Goal: Task Accomplishment & Management: Use online tool/utility

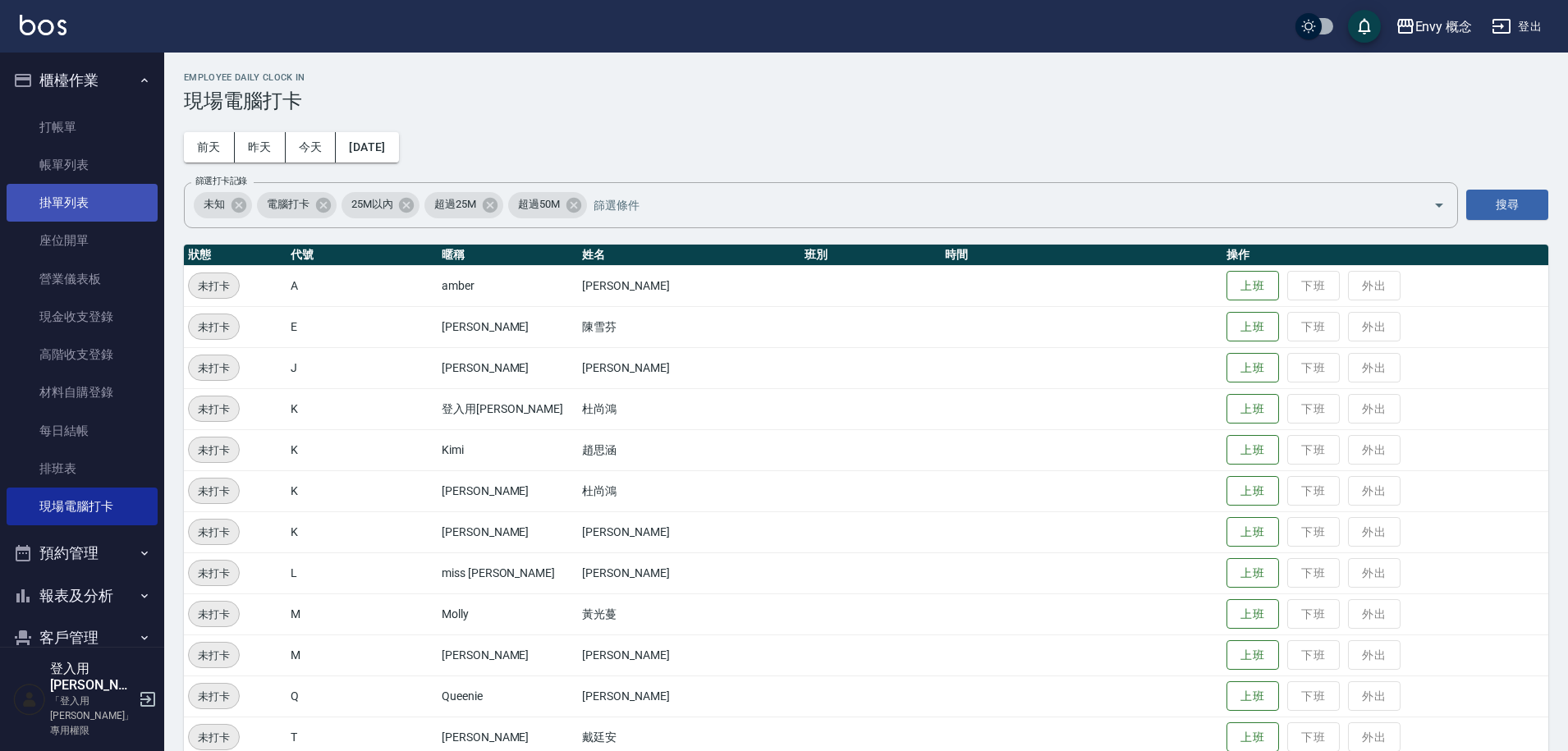
scroll to position [20, 0]
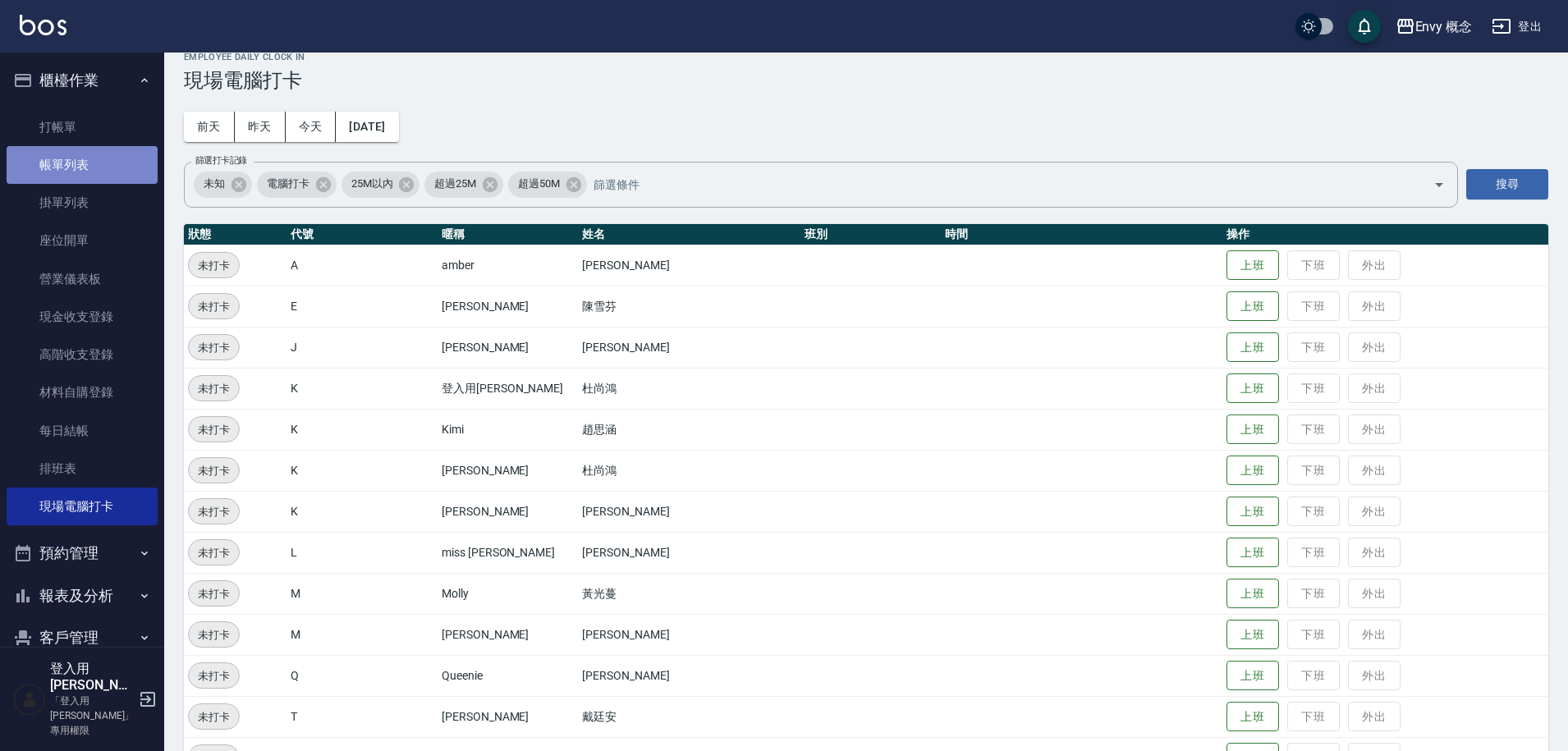
click at [115, 166] on link "帳單列表" at bounding box center [82, 164] width 151 height 38
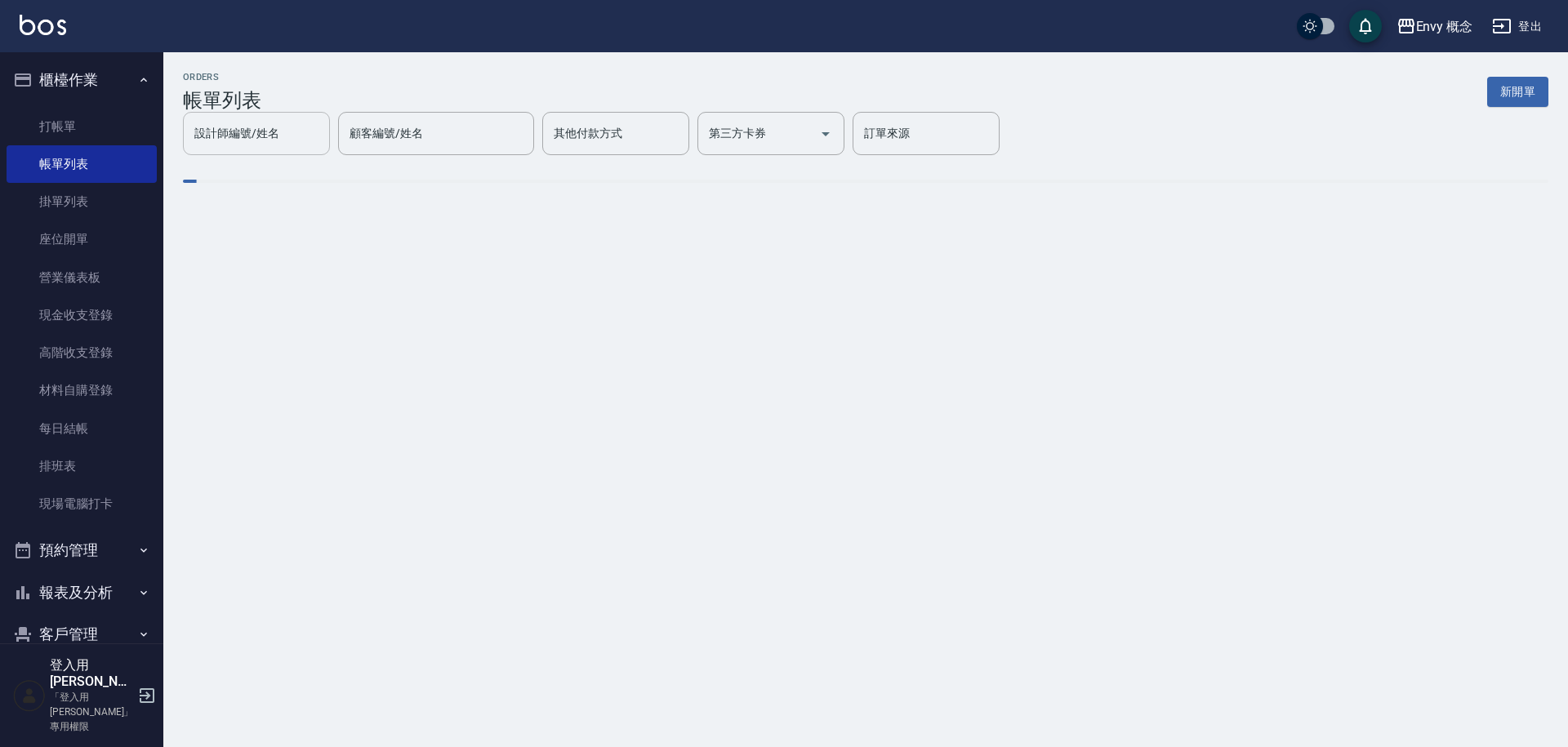
click at [322, 131] on input "設計師編號/姓名" at bounding box center [256, 133] width 132 height 29
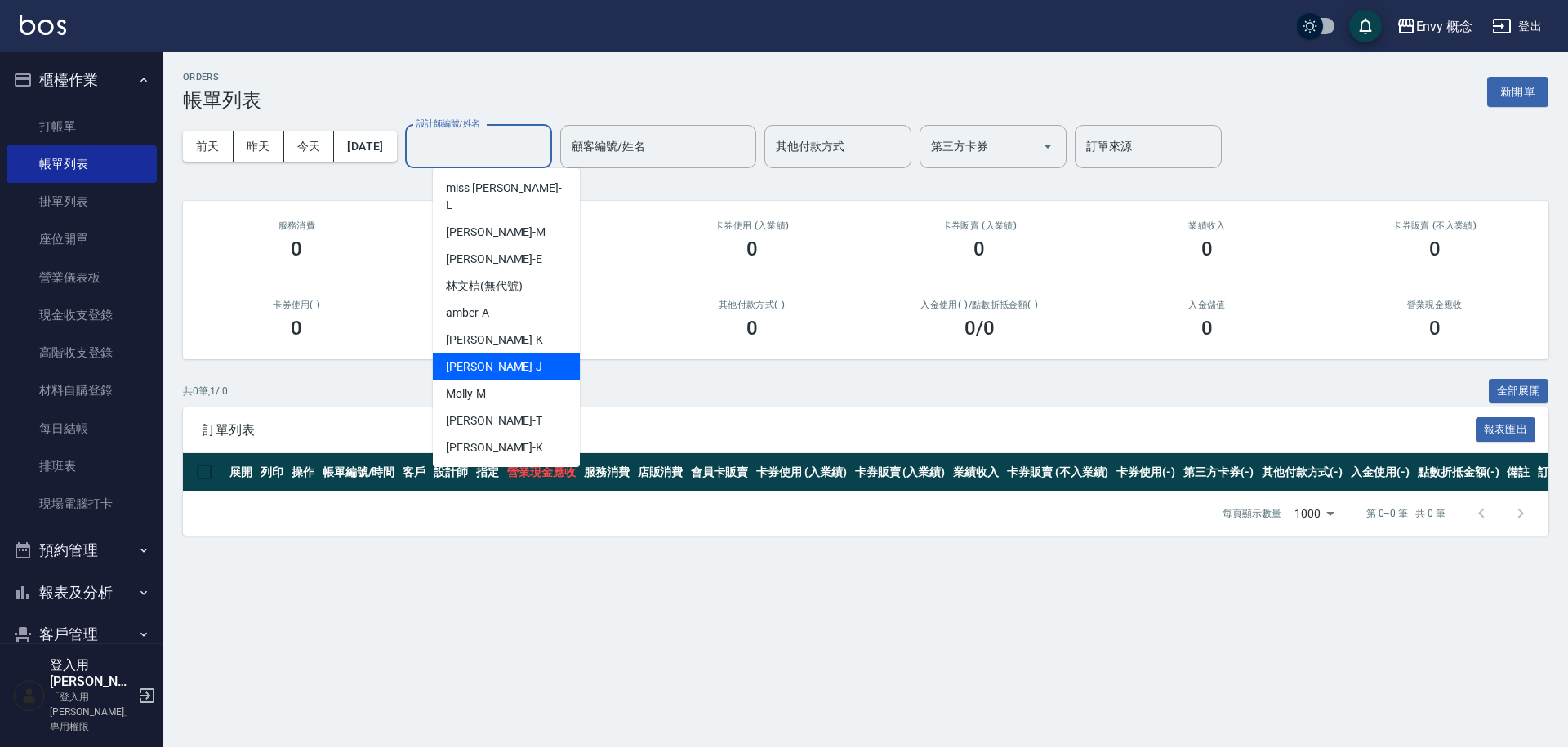
click at [530, 354] on div "[PERSON_NAME]" at bounding box center [506, 367] width 147 height 27
type input "[PERSON_NAME]"
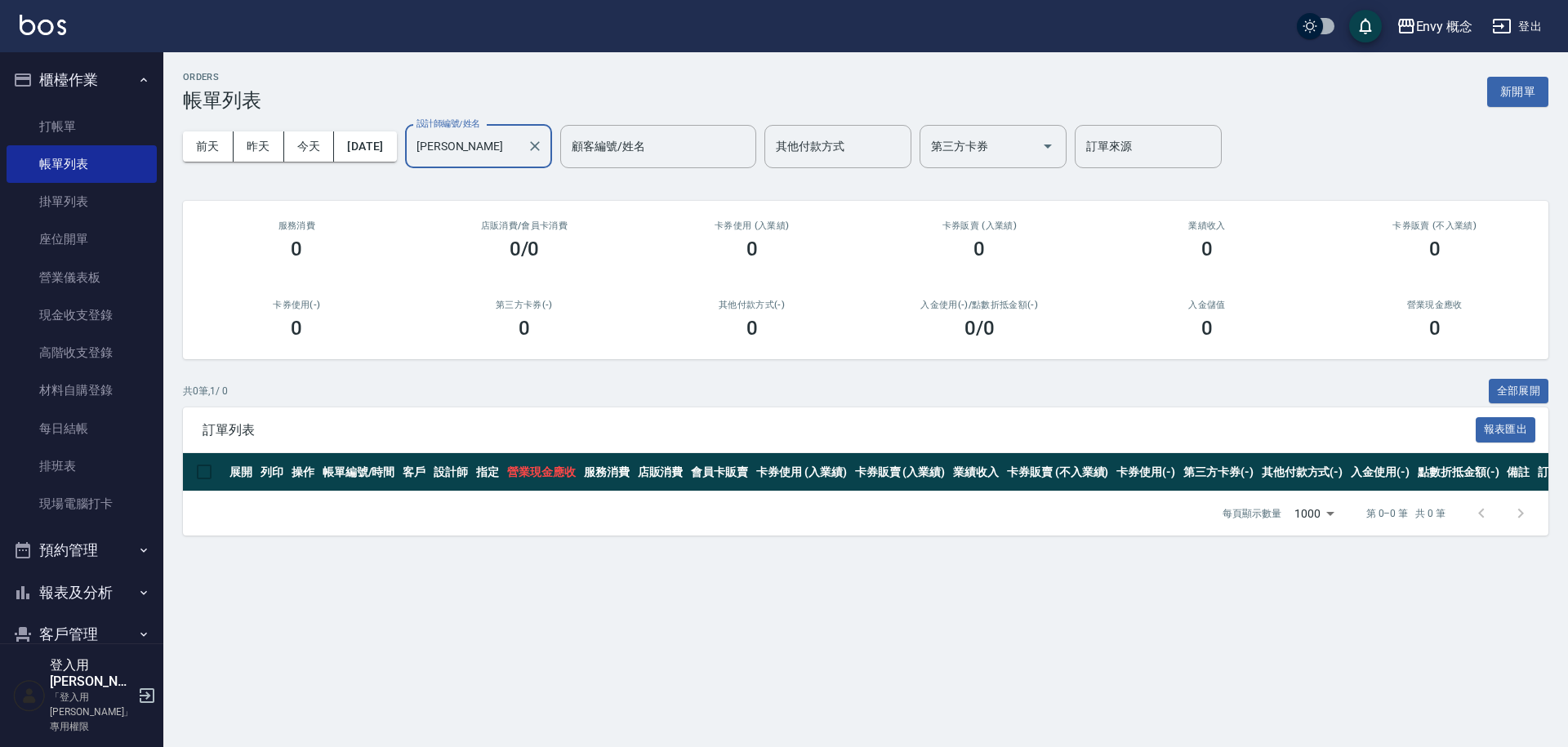
click at [380, 123] on div "[DATE] [DATE] [DATE] [DATE] 設計師編號/姓名 [PERSON_NAME] 設計師編號/姓名 顧客編號/姓名 顧客編號/姓名 其他付…" at bounding box center [865, 147] width 1365 height 69
click at [389, 142] on button "[DATE]" at bounding box center [364, 146] width 62 height 30
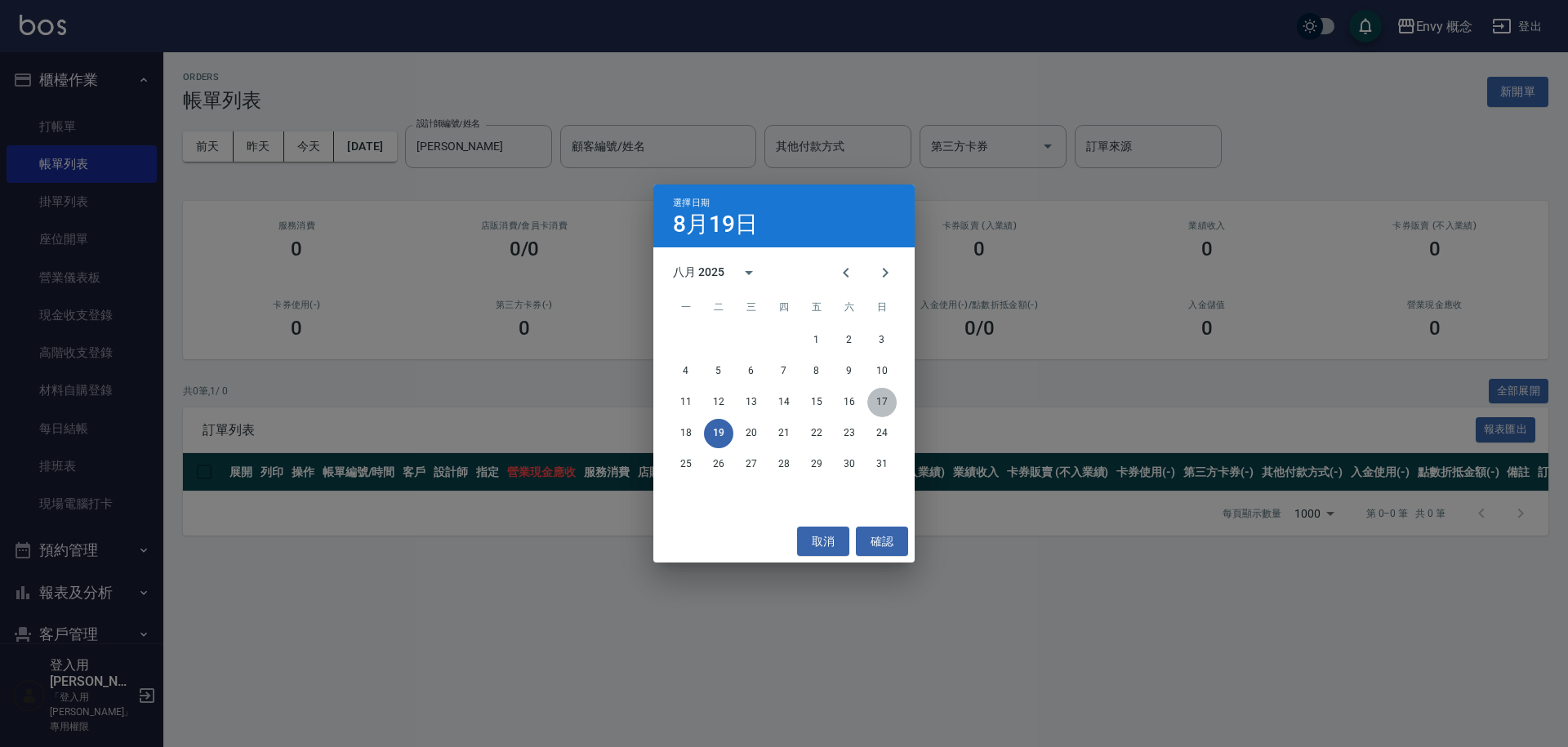
click at [874, 397] on button "17" at bounding box center [882, 402] width 30 height 30
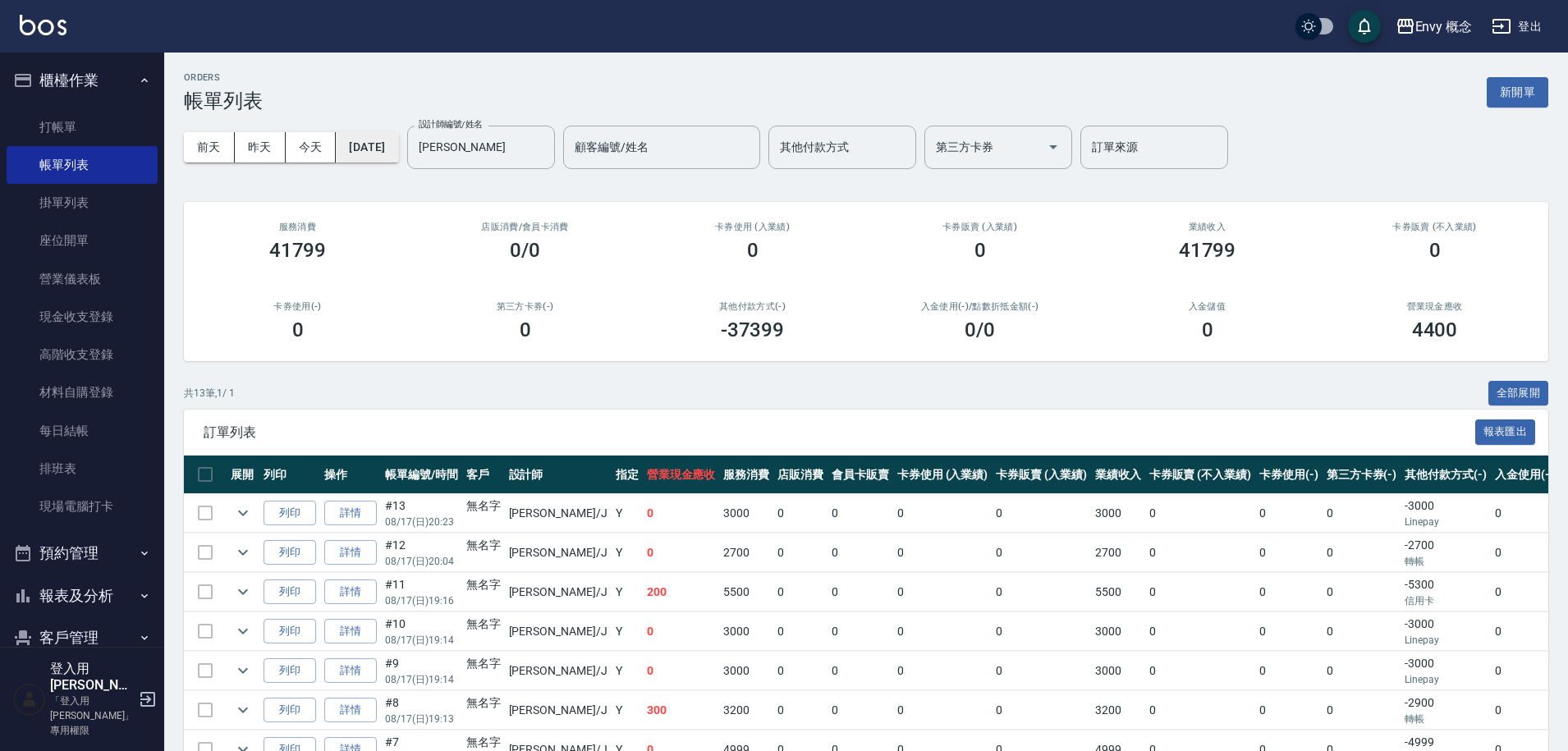
click at [398, 137] on button "[DATE]" at bounding box center [366, 147] width 62 height 31
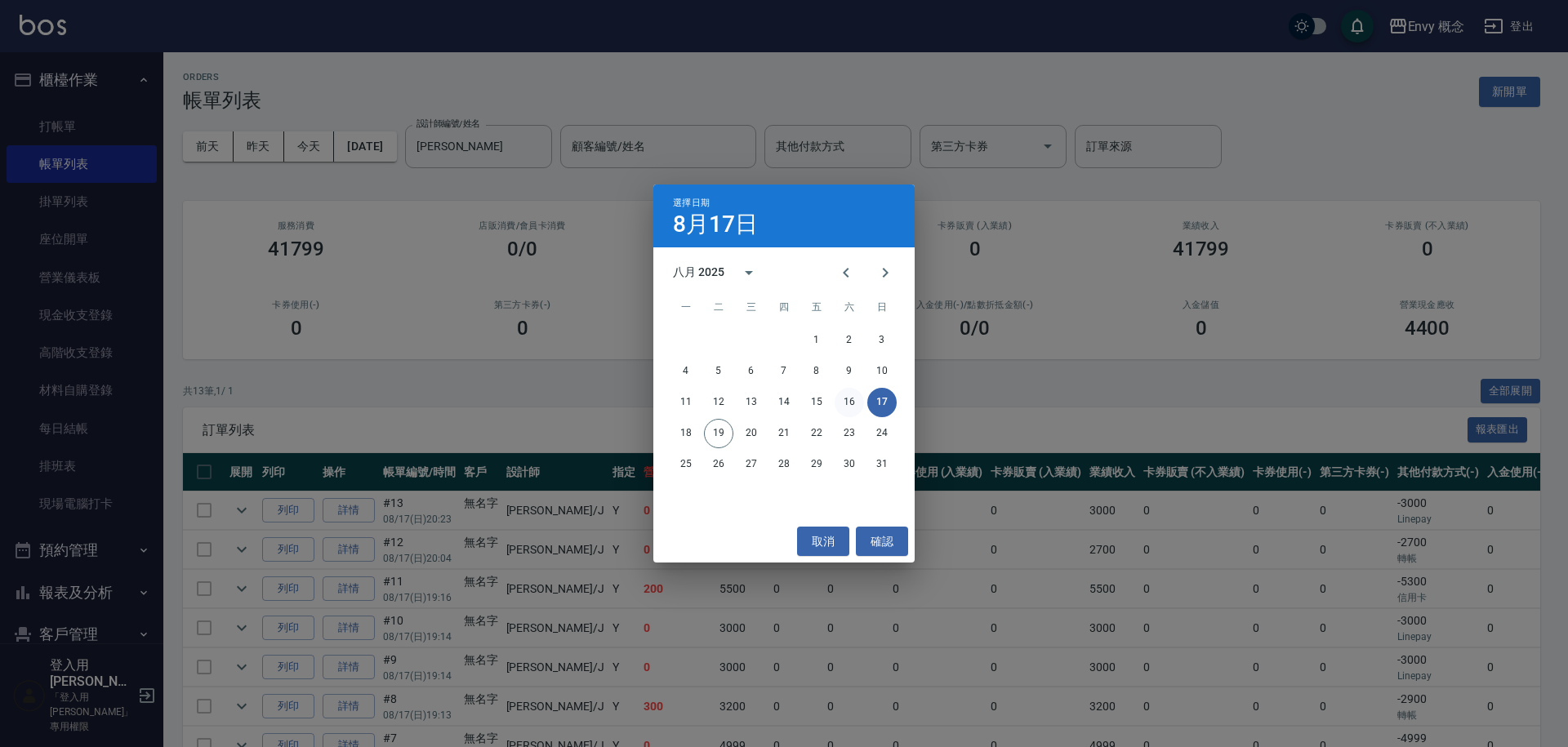
click at [847, 399] on button "16" at bounding box center [849, 402] width 30 height 30
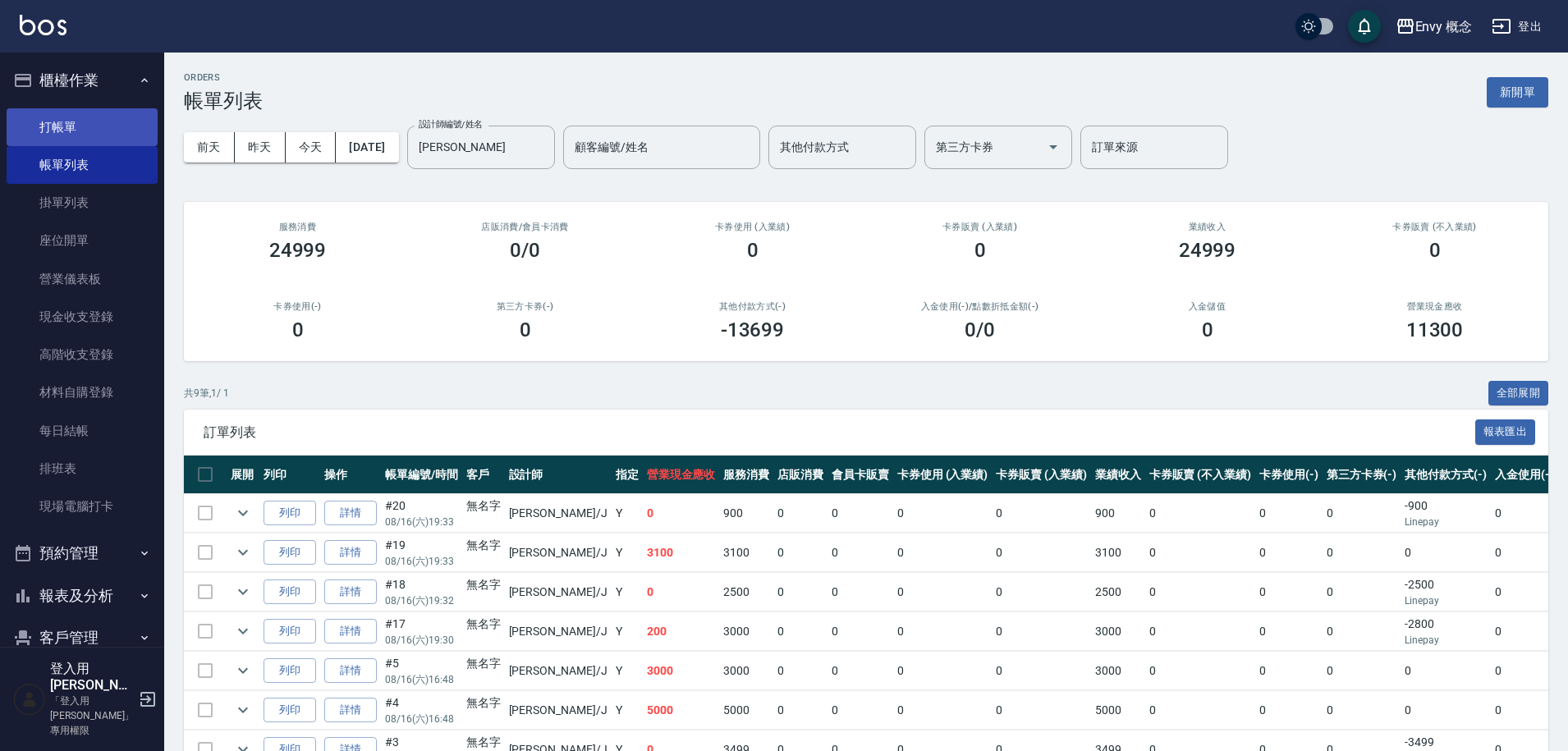
click at [121, 118] on link "打帳單" at bounding box center [82, 127] width 151 height 38
